Goal: Find specific page/section: Find specific page/section

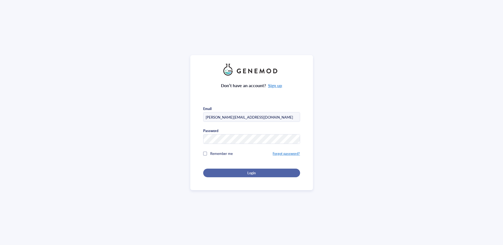
click at [247, 171] on span "Login" at bounding box center [251, 173] width 8 height 5
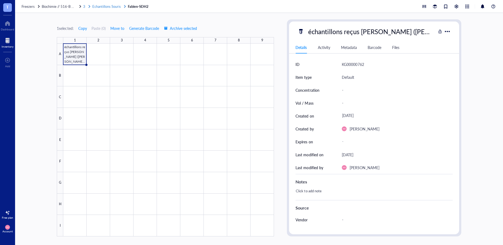
click at [111, 5] on span "Echantillons Souris" at bounding box center [106, 6] width 29 height 5
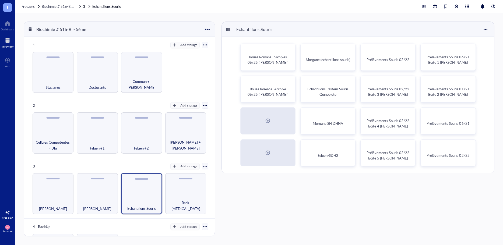
scroll to position [34, 0]
